Goal: Navigation & Orientation: Find specific page/section

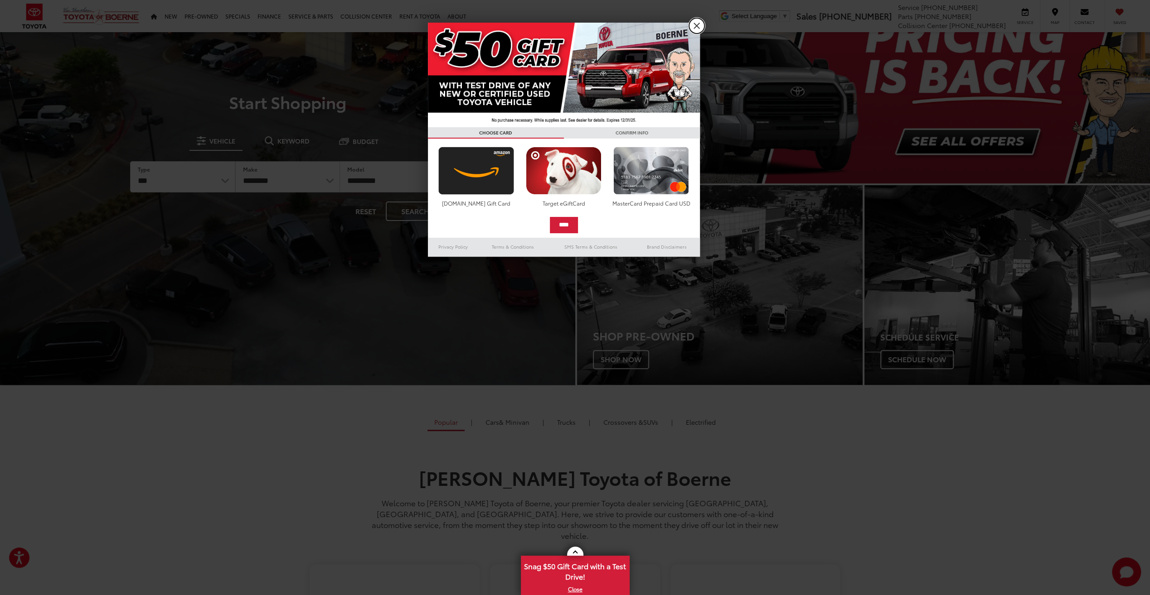
click at [695, 25] on link "X" at bounding box center [696, 25] width 15 height 15
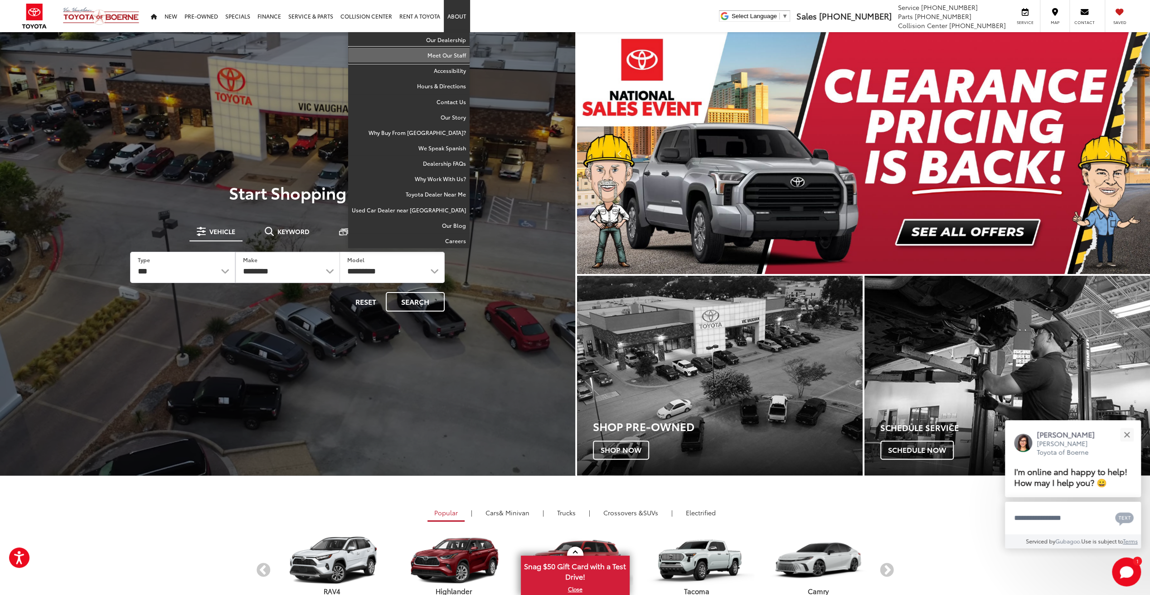
click at [447, 53] on link "Meet Our Staff" at bounding box center [408, 55] width 121 height 15
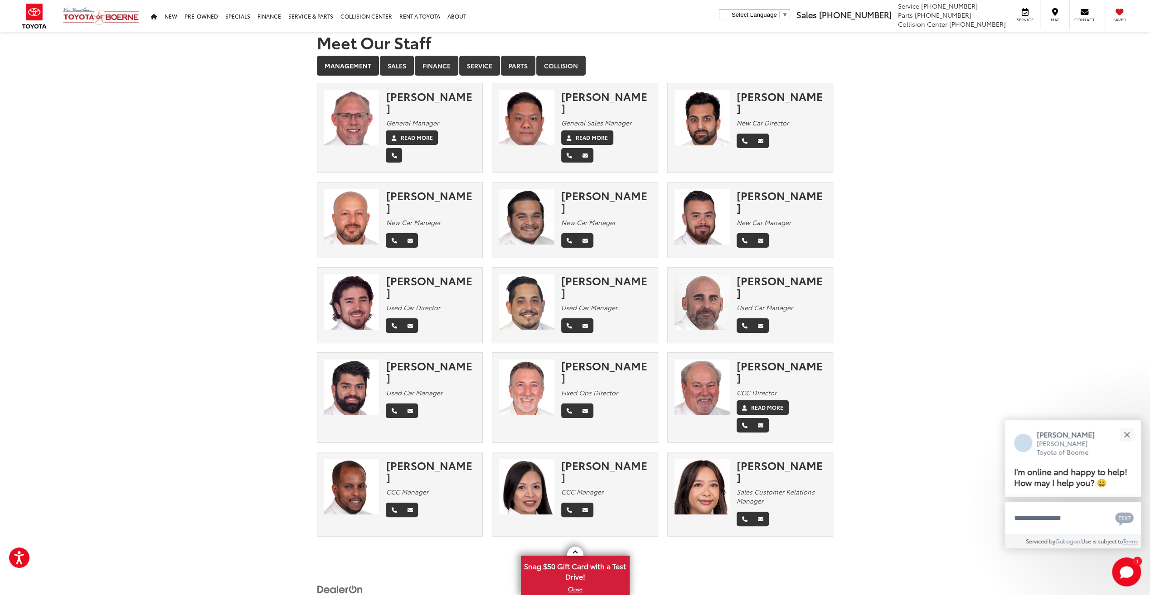
scroll to position [13, 0]
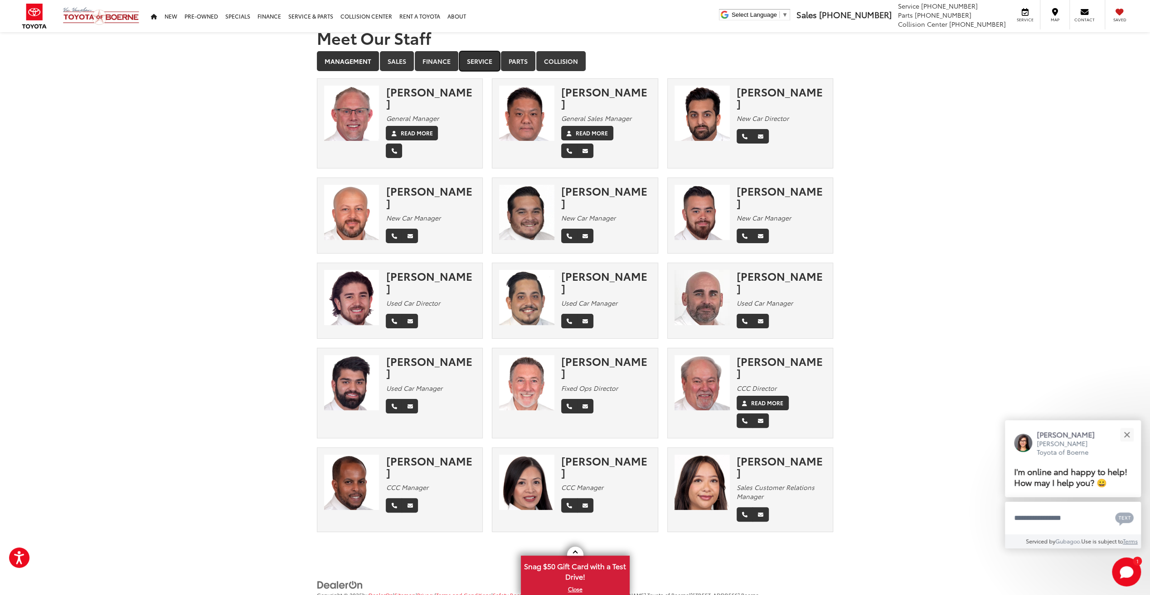
click at [480, 59] on link "Service" at bounding box center [479, 61] width 41 height 20
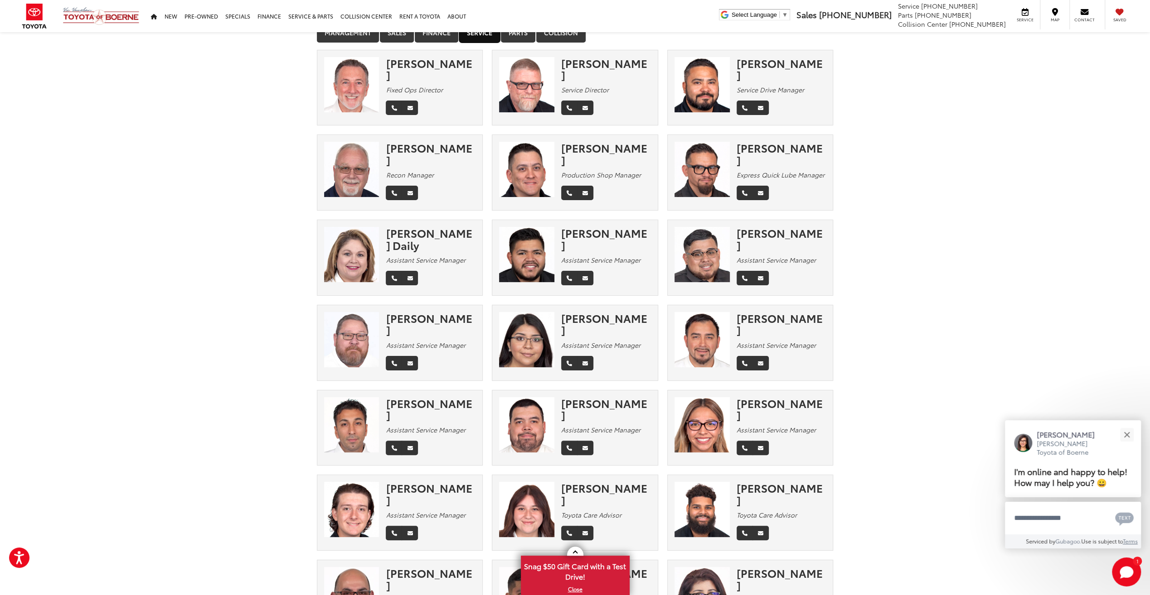
scroll to position [0, 0]
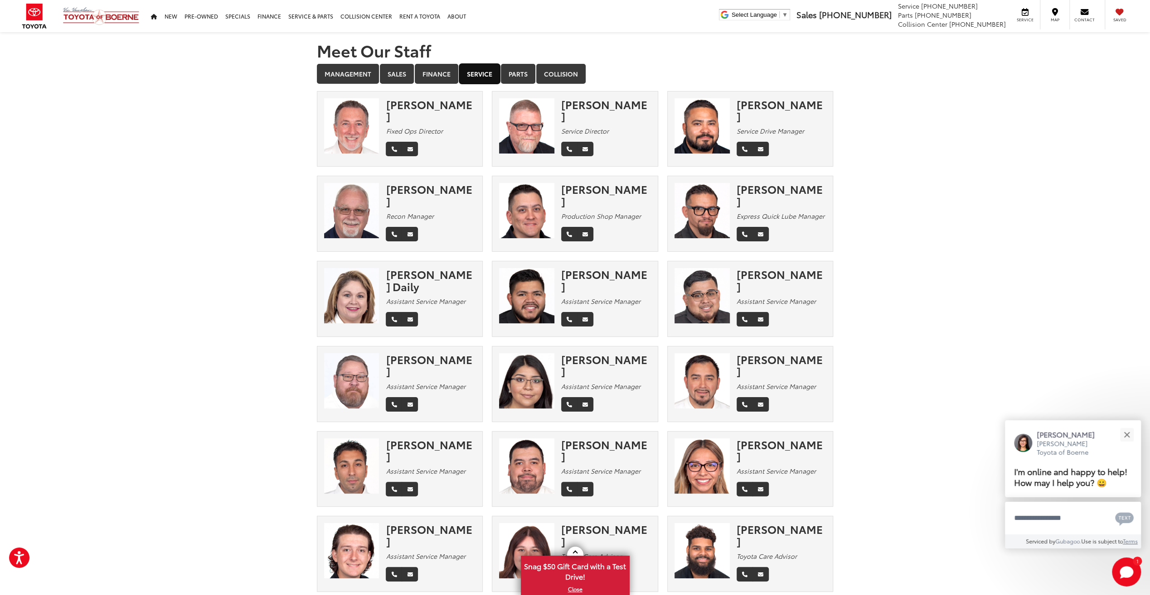
click at [480, 73] on link "Service" at bounding box center [479, 74] width 41 height 20
click at [430, 74] on link "Finance" at bounding box center [437, 74] width 44 height 20
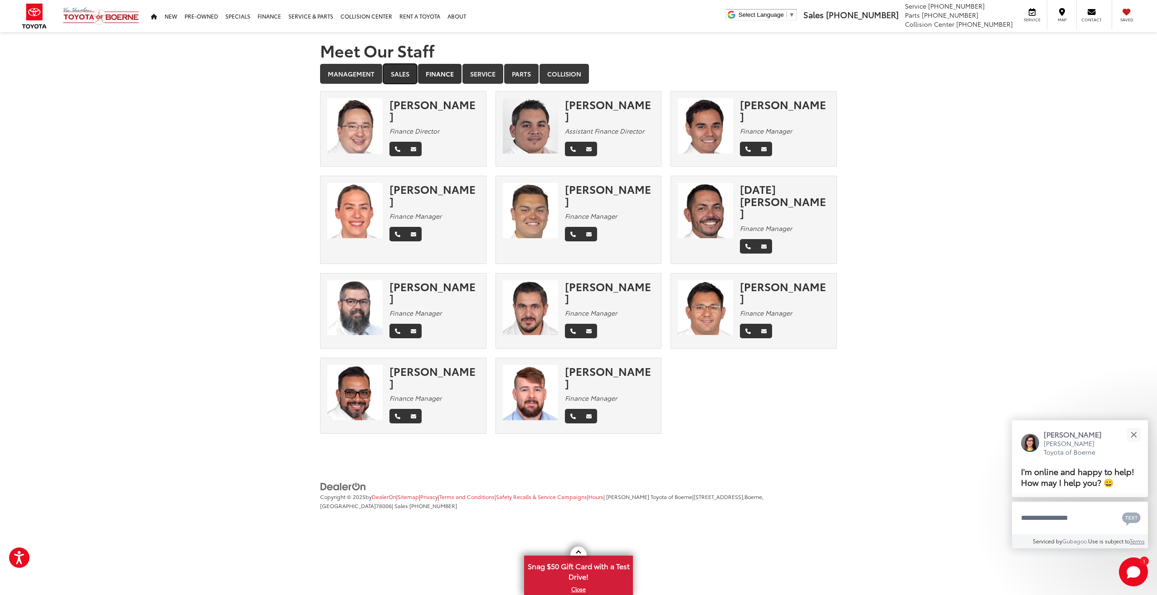
click at [400, 73] on link "Sales" at bounding box center [400, 74] width 34 height 20
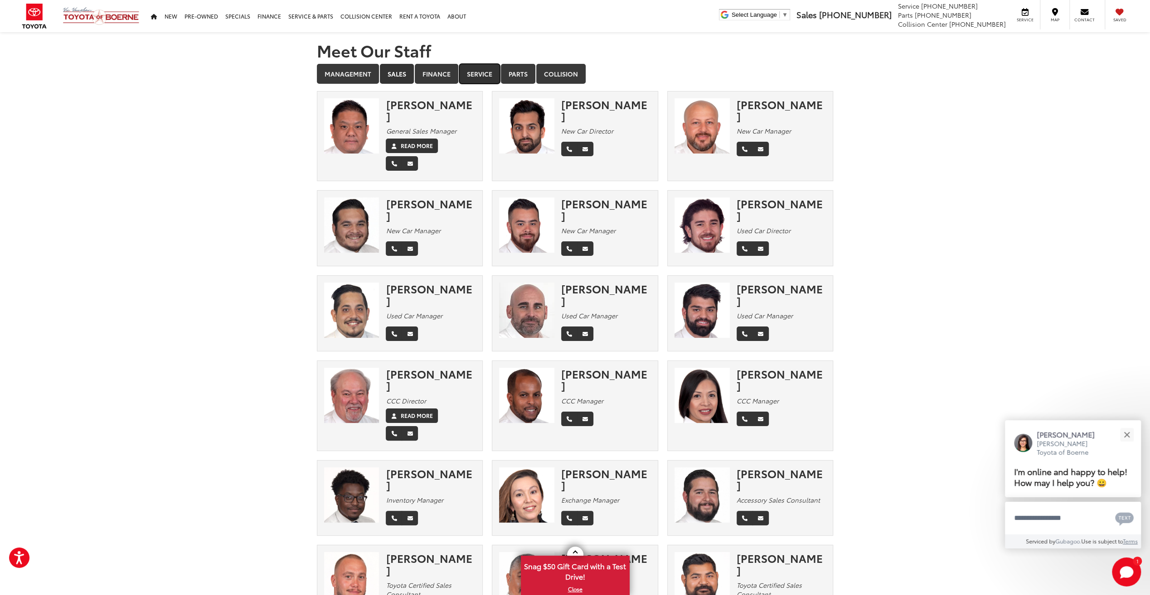
click at [481, 75] on link "Service" at bounding box center [479, 74] width 41 height 20
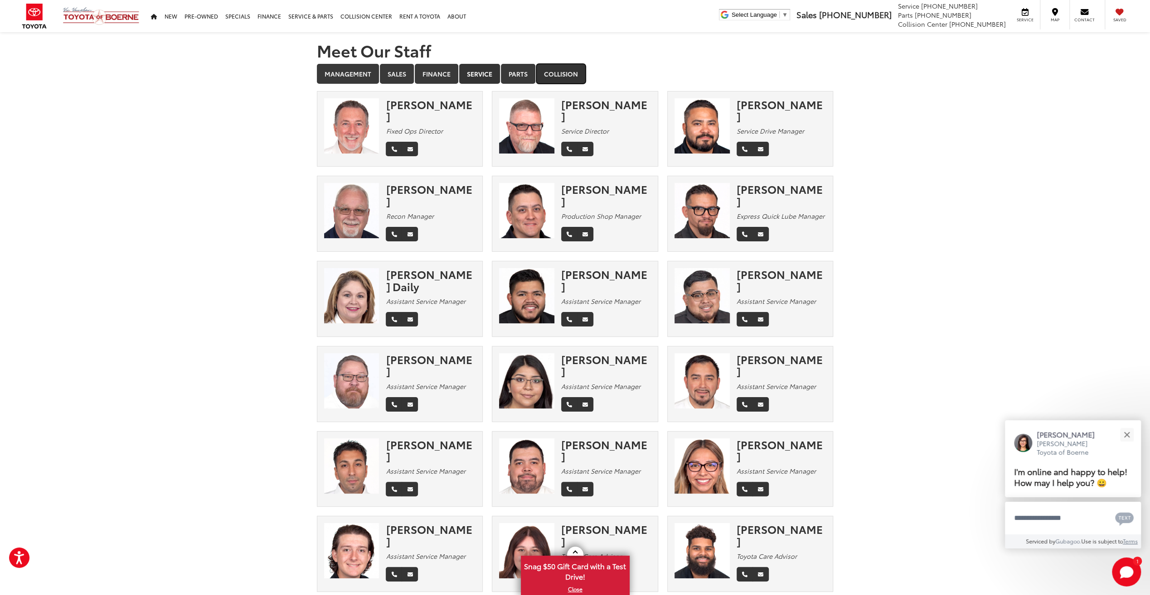
click at [565, 73] on link "Collision" at bounding box center [560, 74] width 49 height 20
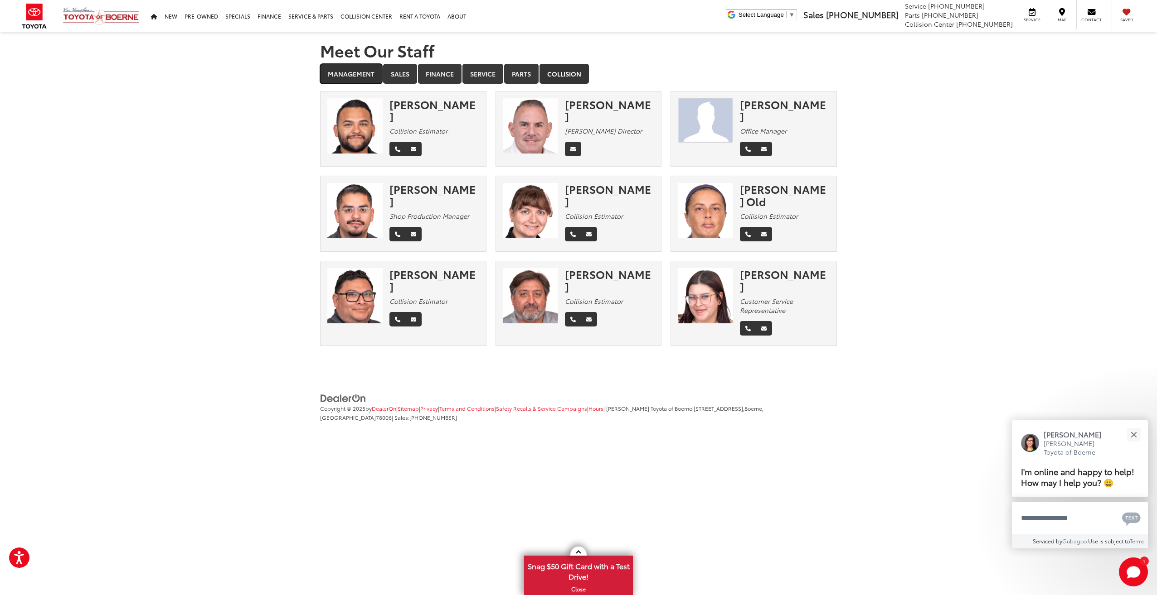
click at [353, 73] on link "Management" at bounding box center [351, 74] width 62 height 20
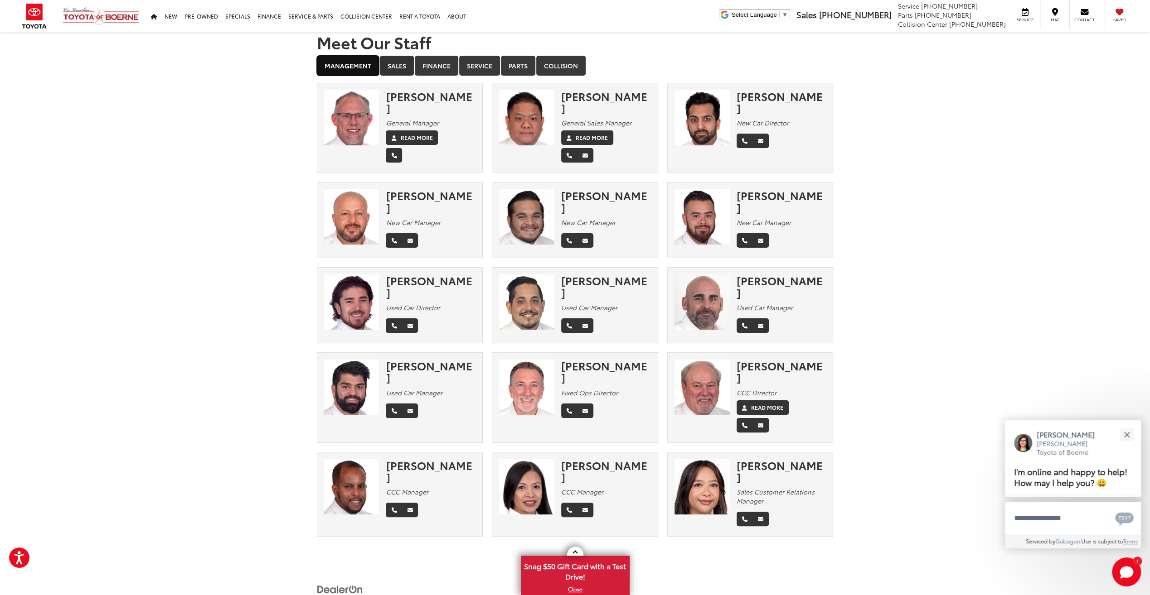
scroll to position [13, 0]
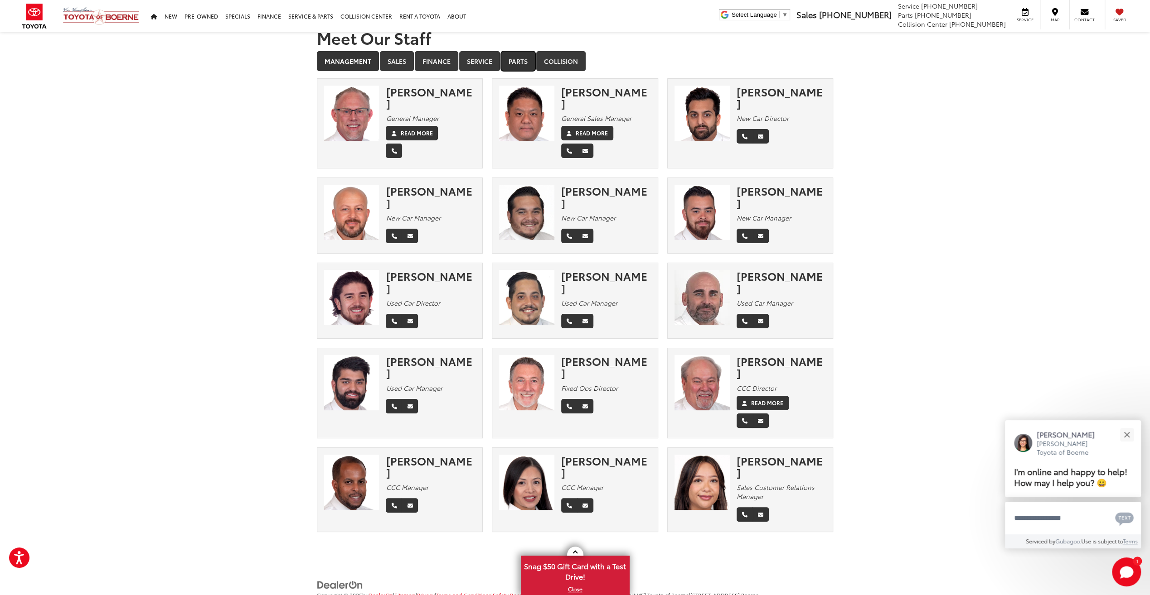
click at [522, 61] on link "Parts" at bounding box center [518, 61] width 34 height 20
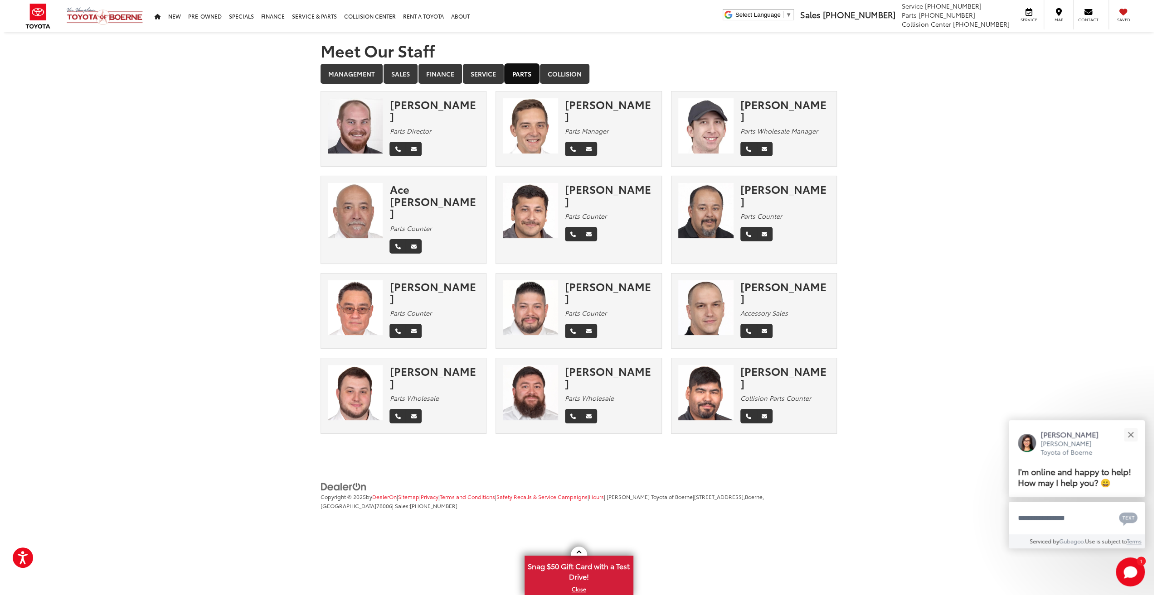
scroll to position [0, 0]
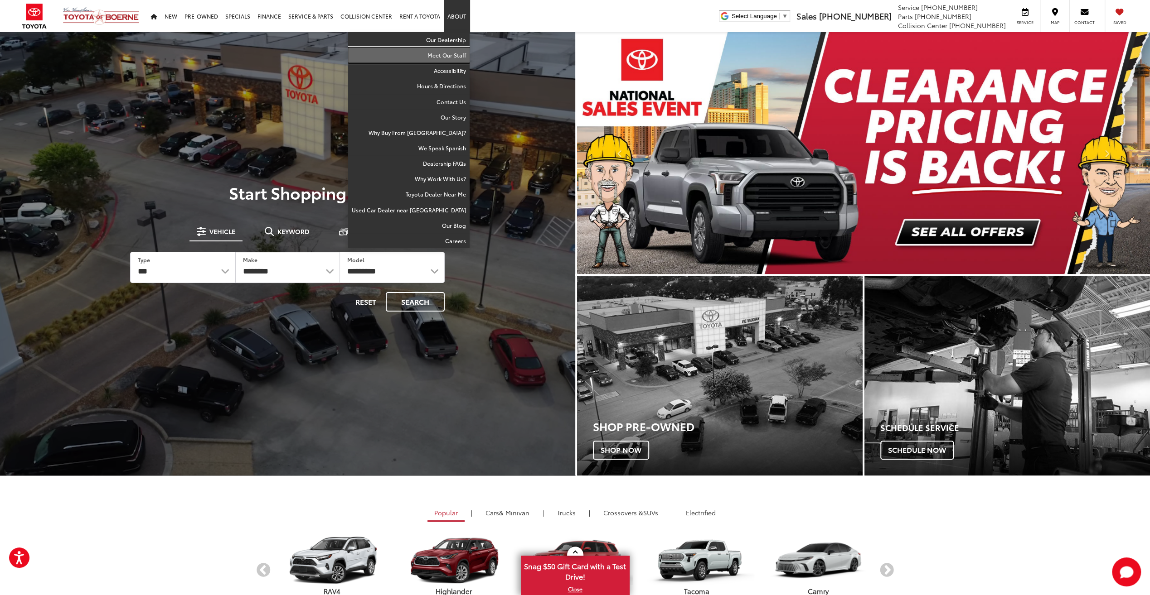
click at [446, 54] on link "Meet Our Staff" at bounding box center [408, 55] width 121 height 15
